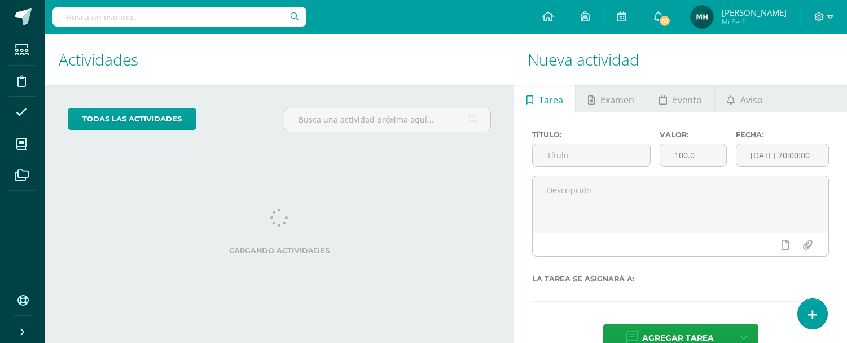
click at [809, 313] on icon at bounding box center [812, 315] width 9 height 12
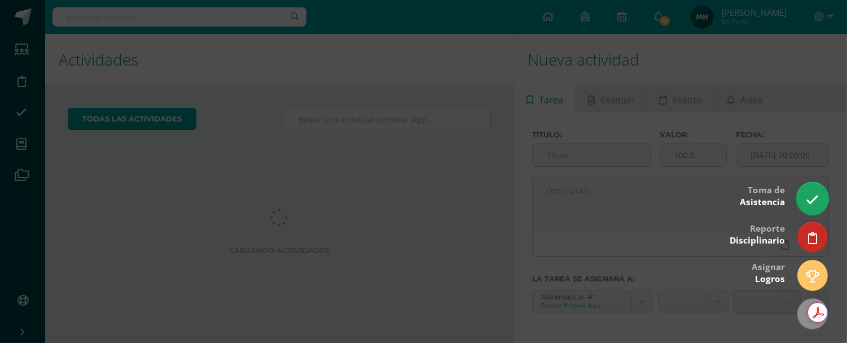
click at [822, 195] on link at bounding box center [812, 198] width 32 height 33
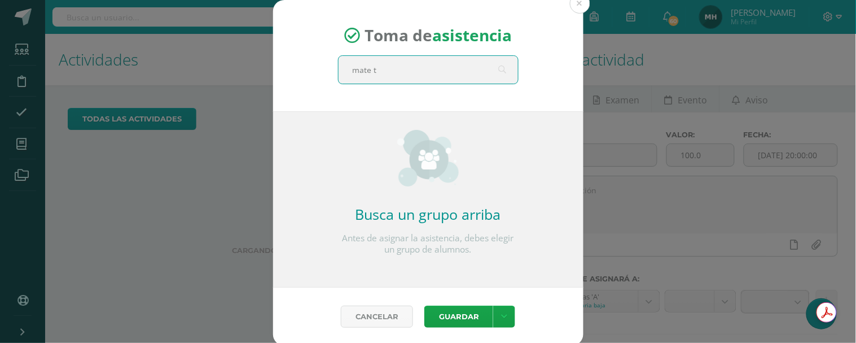
type input "mate"
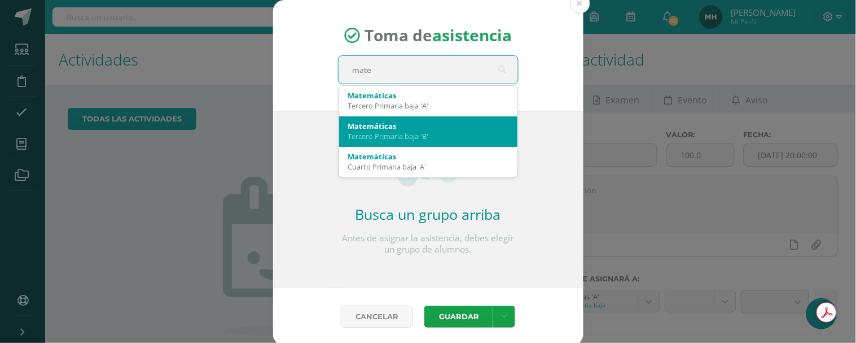
click at [401, 127] on div "Matemáticas" at bounding box center [428, 126] width 160 height 10
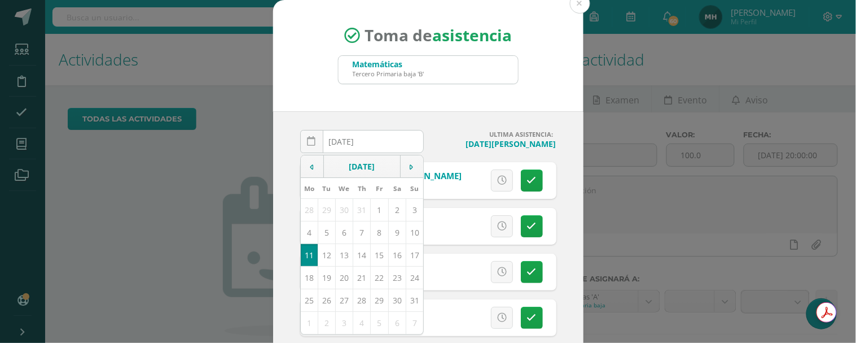
click at [431, 125] on div "2025-08-11 August, 2025 Mo Tu We Th Fr Sa Su 28 29 30 31 1 2 3 4 5 6 7 8 9 10 1…" at bounding box center [428, 239] width 310 height 257
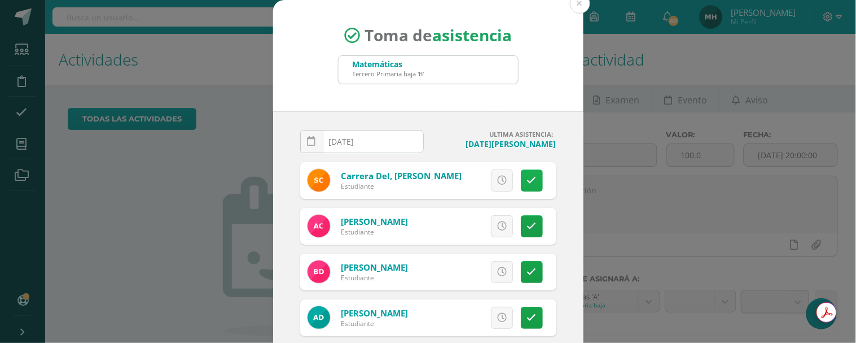
click at [527, 181] on icon at bounding box center [532, 181] width 10 height 10
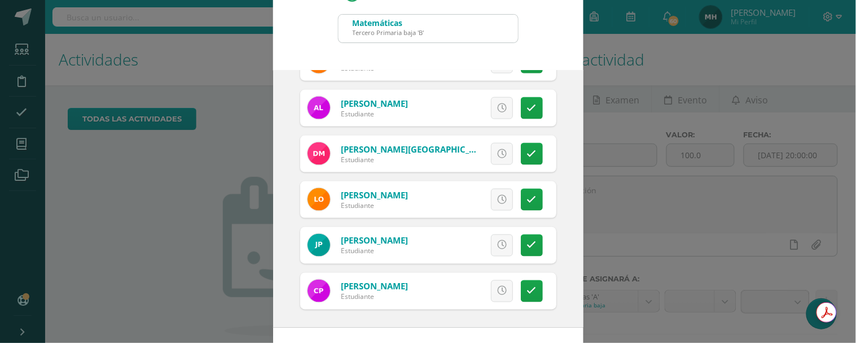
scroll to position [83, 0]
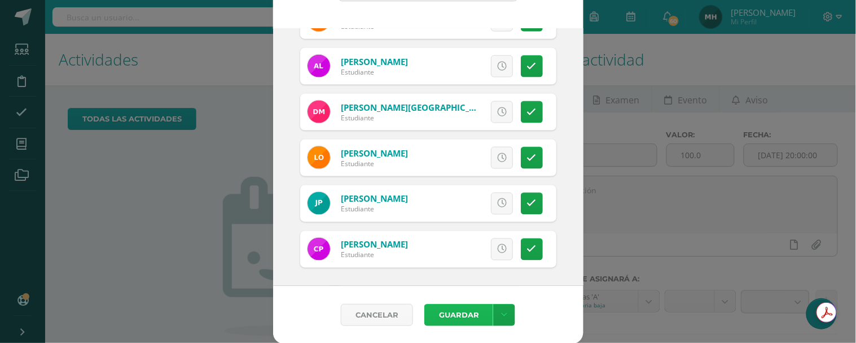
click at [462, 308] on button "Guardar" at bounding box center [458, 315] width 69 height 22
